Goal: Task Accomplishment & Management: Complete application form

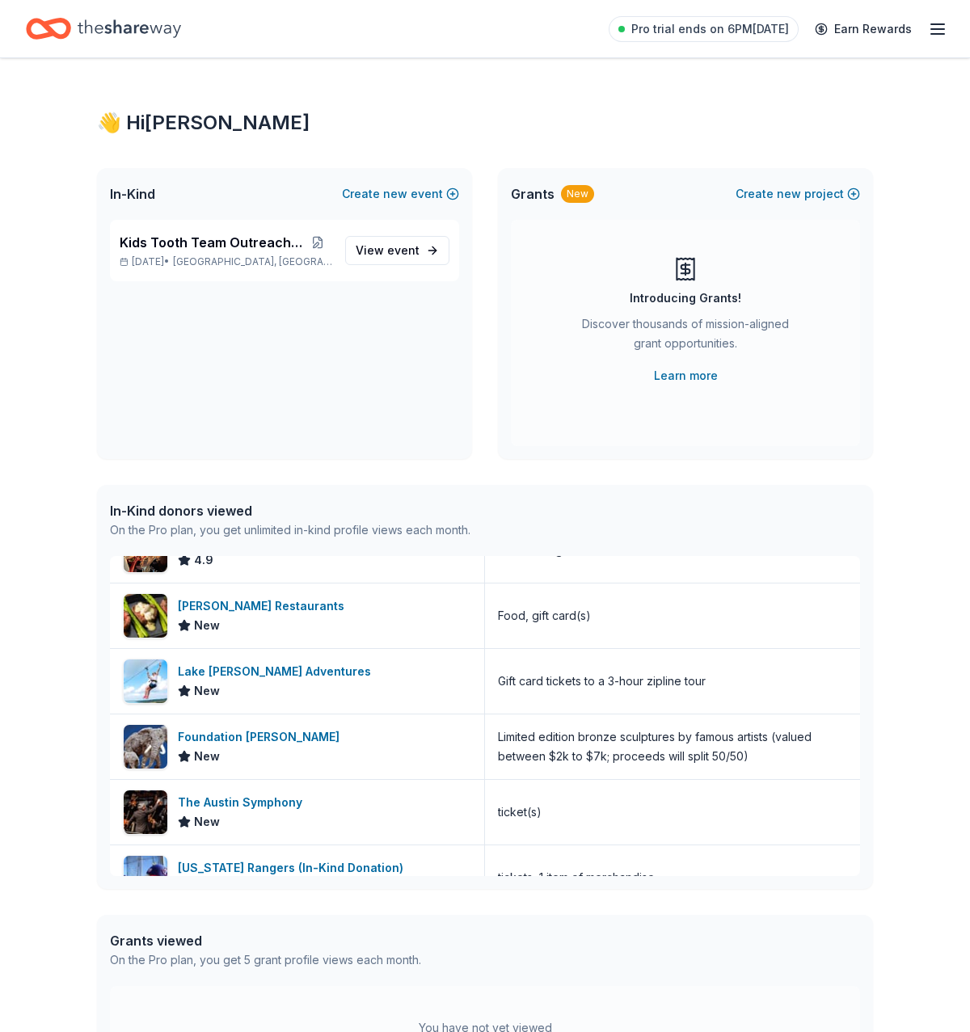
click at [138, 30] on icon "Home" at bounding box center [129, 28] width 103 height 33
click at [391, 256] on span "View event" at bounding box center [388, 250] width 64 height 19
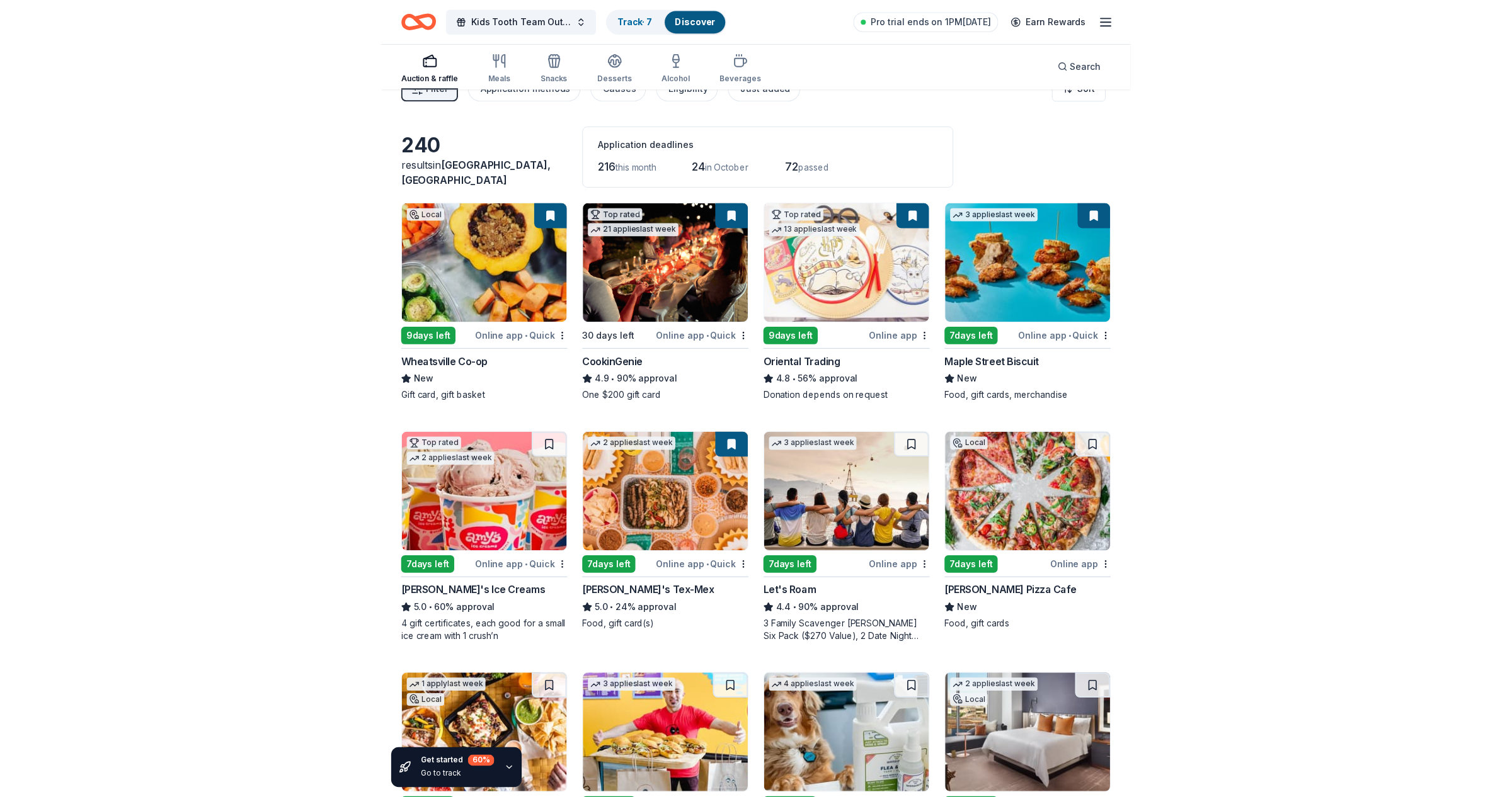
scroll to position [22, 0]
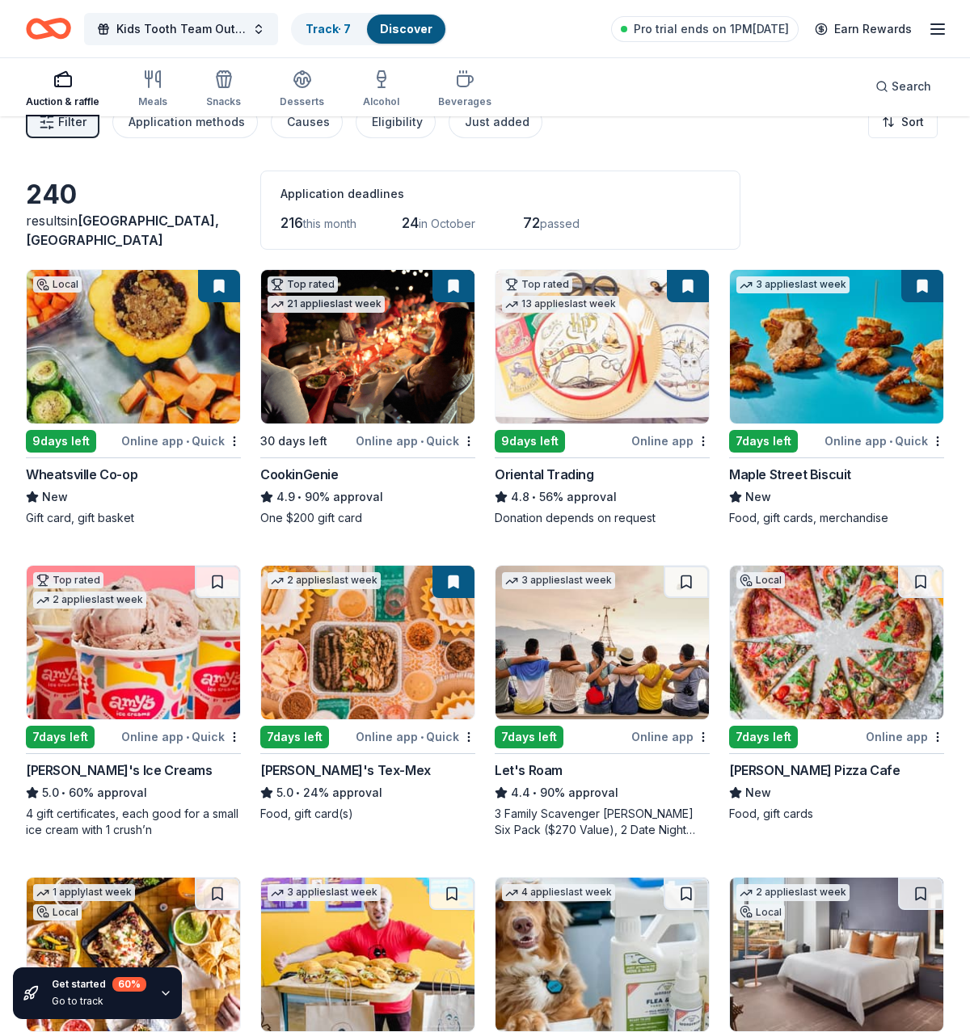
click at [625, 810] on div "3 Family Scavenger Hunt Six Pack ($270 Value), 2 Date Night Scavenger Hunt Two …" at bounding box center [602, 822] width 215 height 32
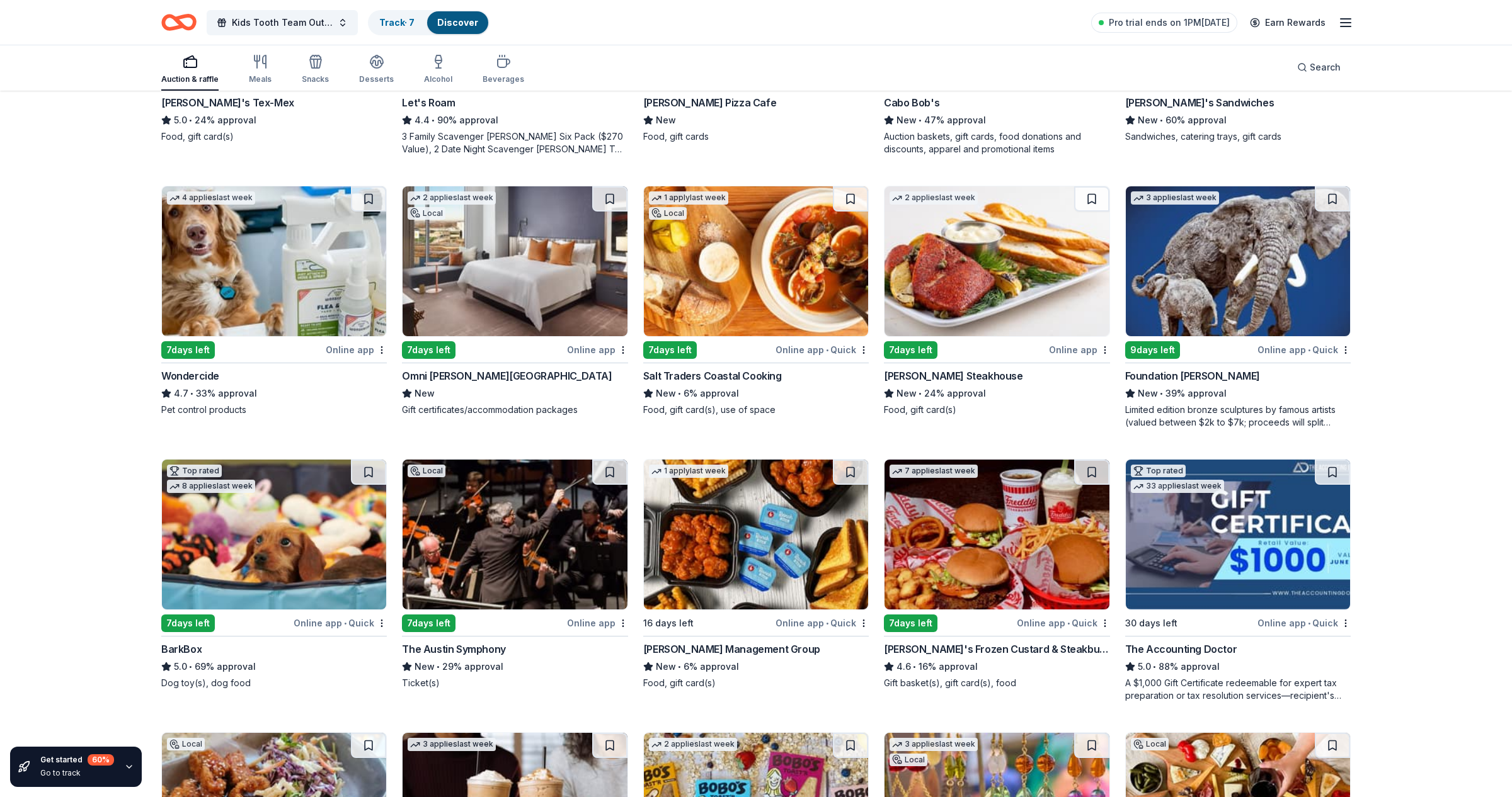
scroll to position [615, 0]
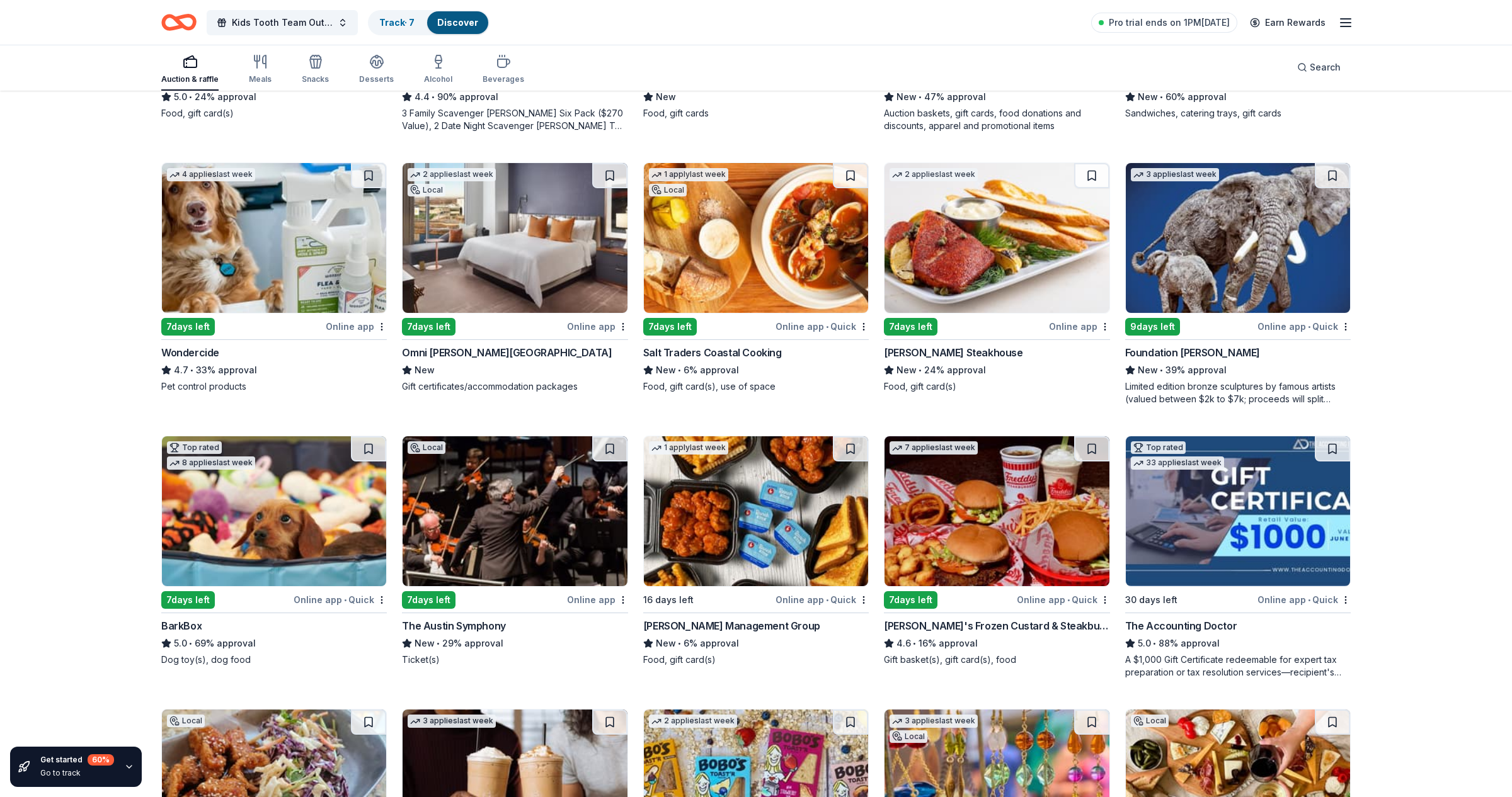
click at [465, 350] on div "Omni [PERSON_NAME][GEOGRAPHIC_DATA]" at bounding box center [507, 352] width 210 height 15
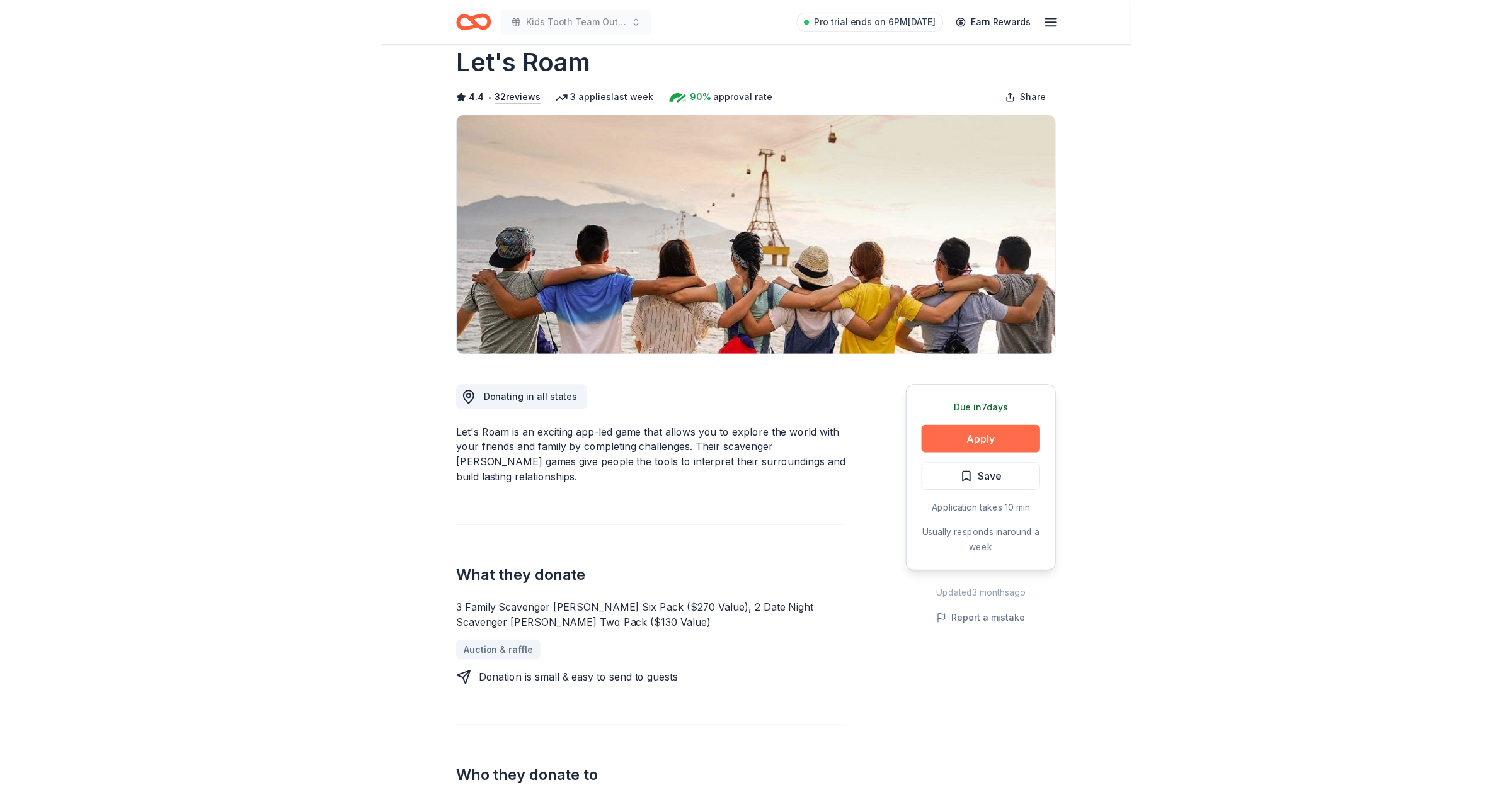
scroll to position [29, 0]
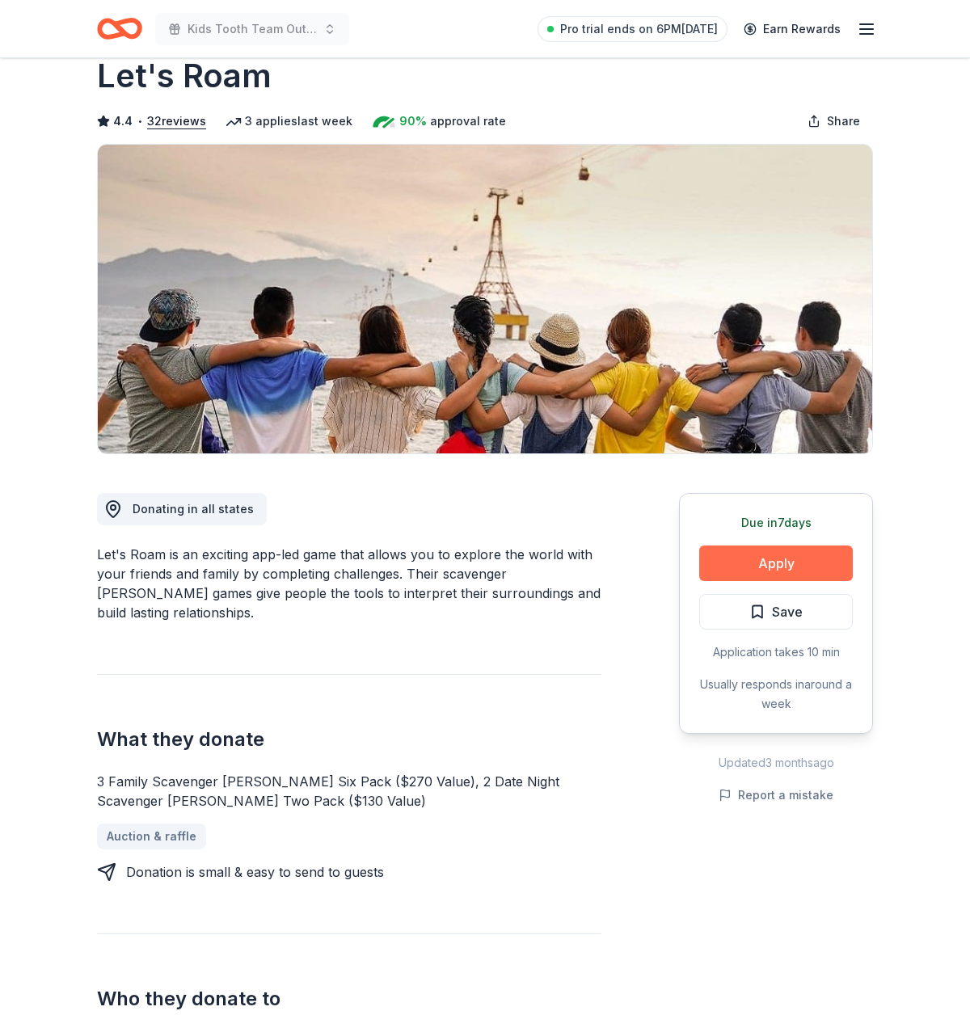
click at [757, 569] on button "Apply" at bounding box center [776, 563] width 154 height 36
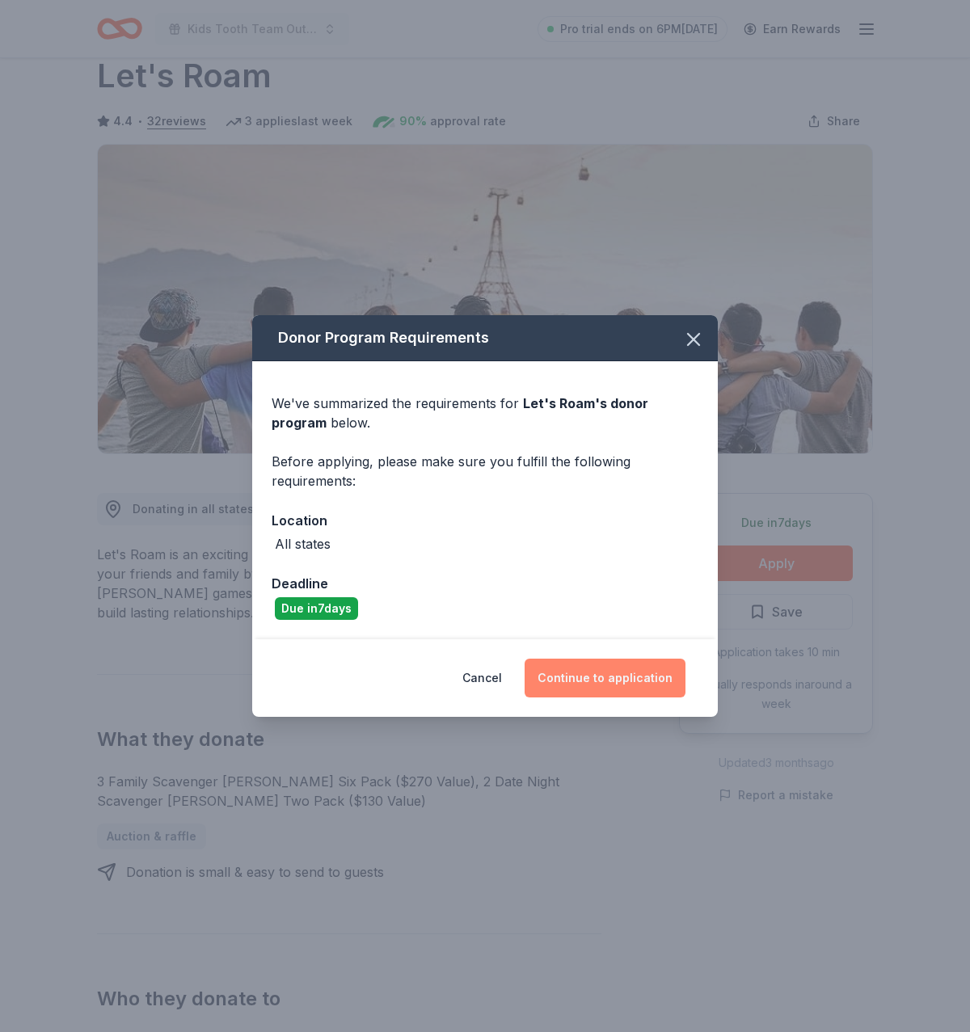
click at [565, 674] on button "Continue to application" at bounding box center [604, 678] width 161 height 39
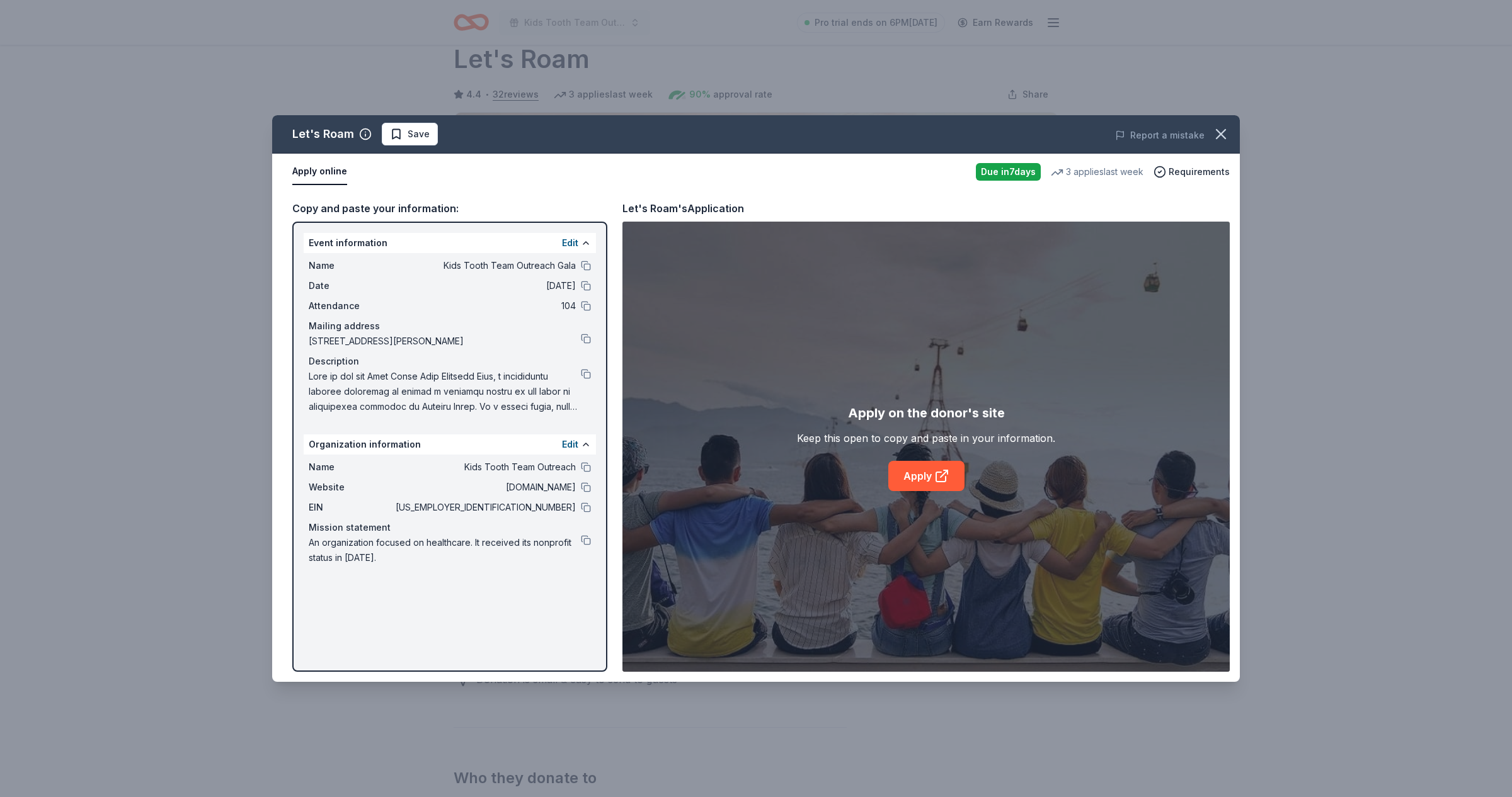
click at [755, 495] on div "Apply on the donor's site Keep this open to copy and paste in your information.…" at bounding box center [925, 446] width 607 height 450
click at [755, 466] on link "Apply" at bounding box center [926, 476] width 76 height 30
click at [755, 43] on div "Let's Roam Save Report a mistake Apply online Due in 7 days 3 applies last week…" at bounding box center [756, 398] width 1512 height 797
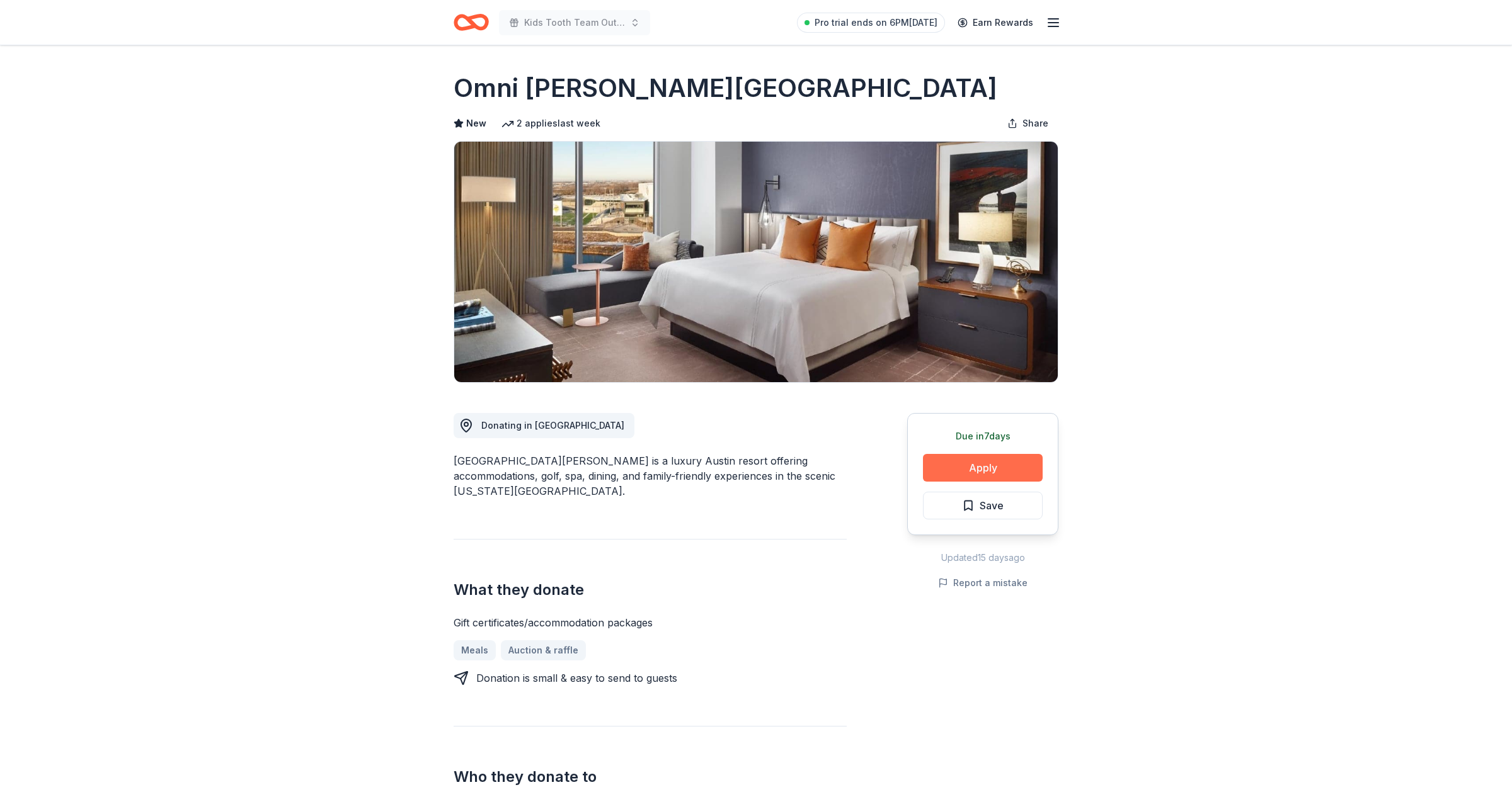
click at [964, 460] on button "Apply" at bounding box center [983, 468] width 120 height 28
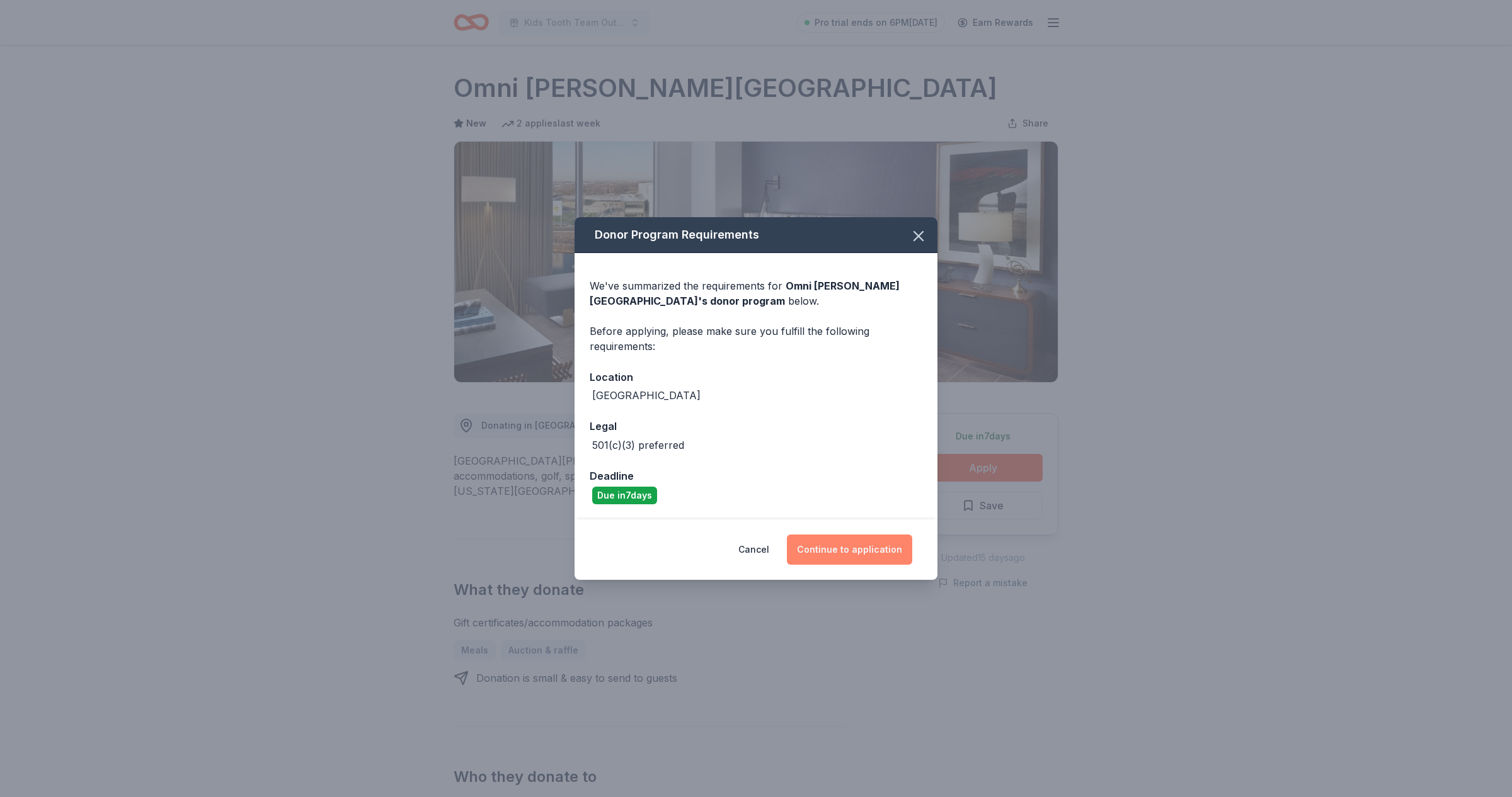
click at [845, 543] on button "Continue to application" at bounding box center [849, 549] width 125 height 30
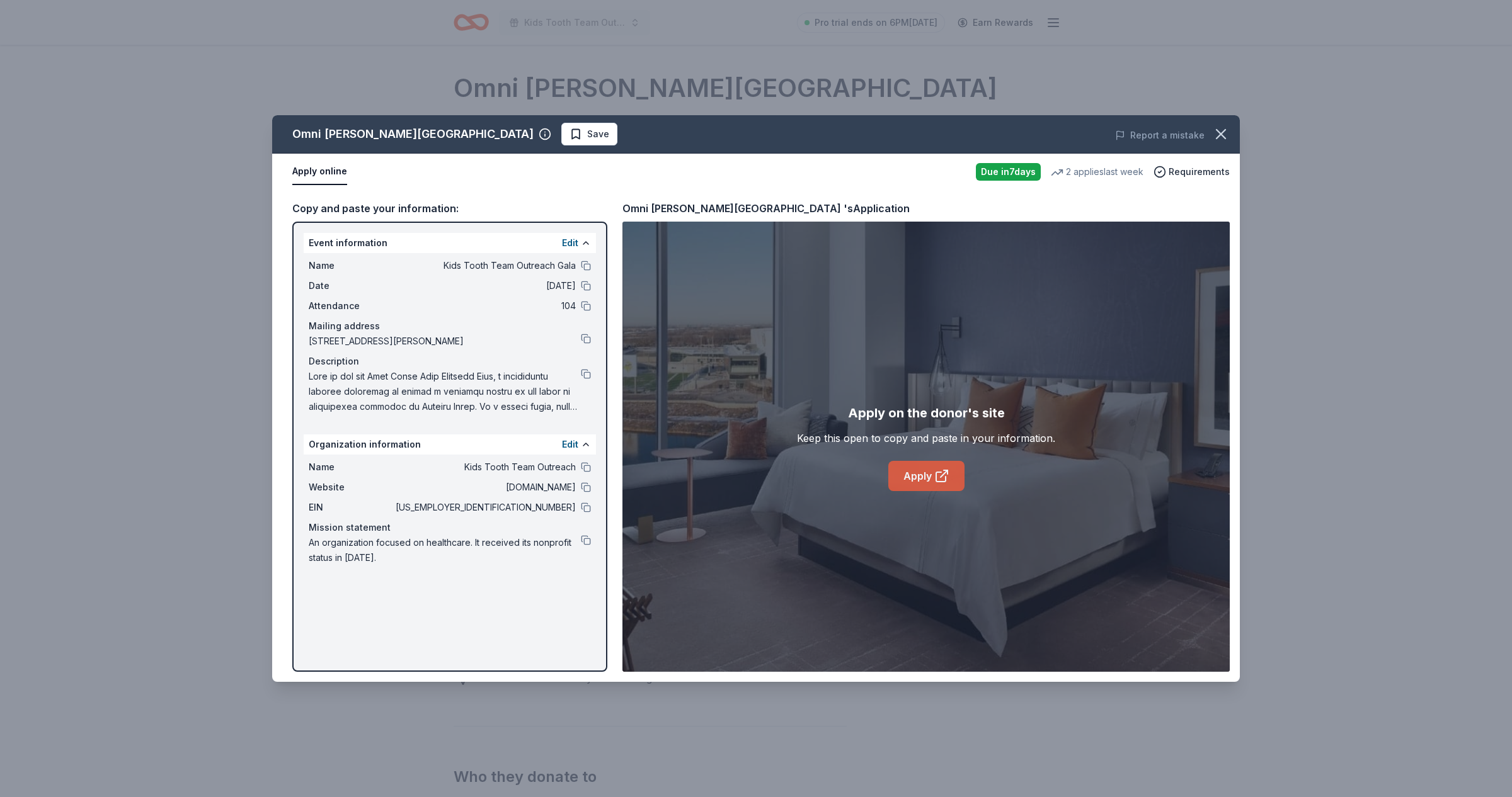
click at [927, 471] on link "Apply" at bounding box center [926, 476] width 76 height 30
